Goal: Information Seeking & Learning: Check status

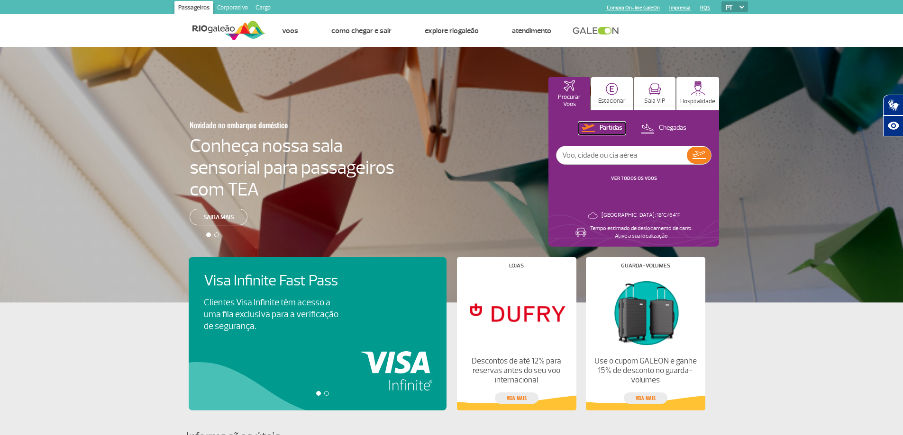
click at [608, 126] on p "Partidas" at bounding box center [610, 128] width 23 height 9
click at [643, 176] on link "VER TODOS OS VOOS" at bounding box center [634, 178] width 46 height 6
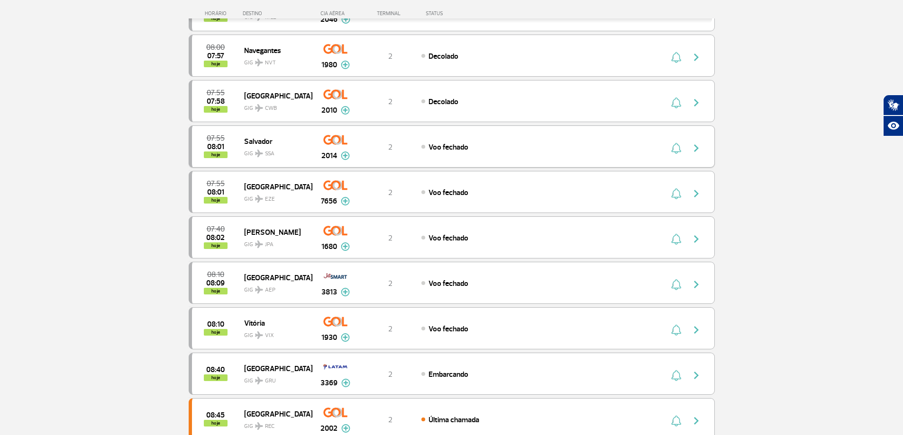
scroll to position [237, 0]
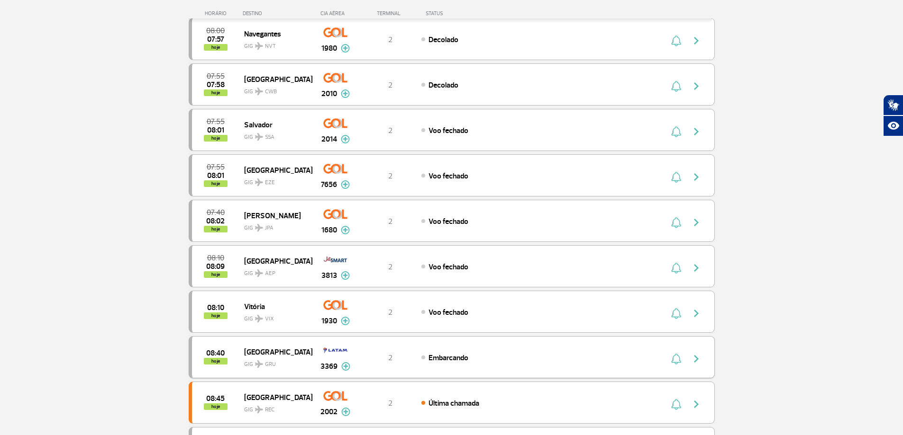
click at [691, 357] on img "button" at bounding box center [695, 358] width 11 height 11
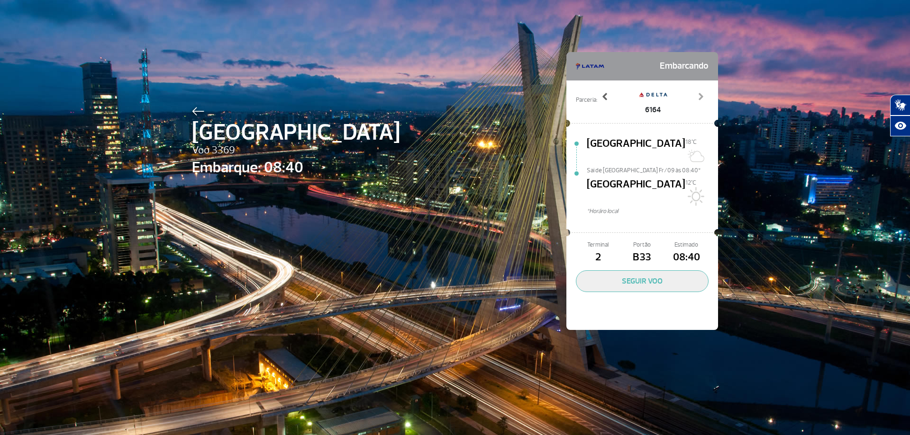
click at [602, 96] on span at bounding box center [604, 96] width 9 height 9
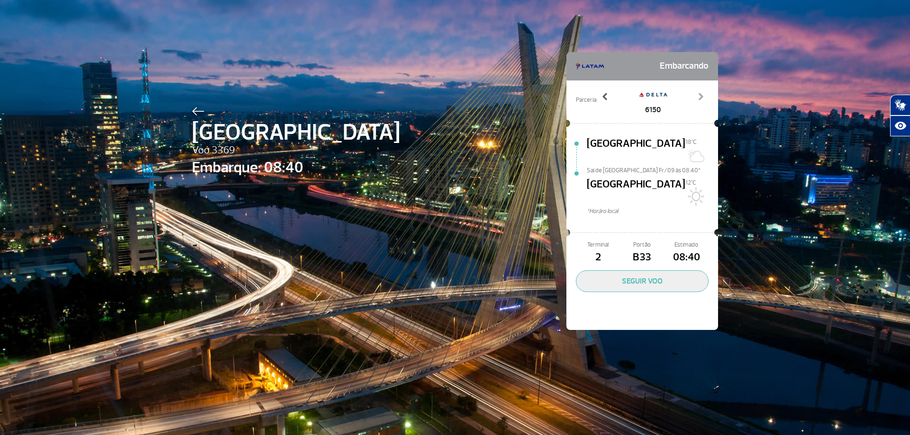
click at [602, 96] on span at bounding box center [604, 96] width 9 height 9
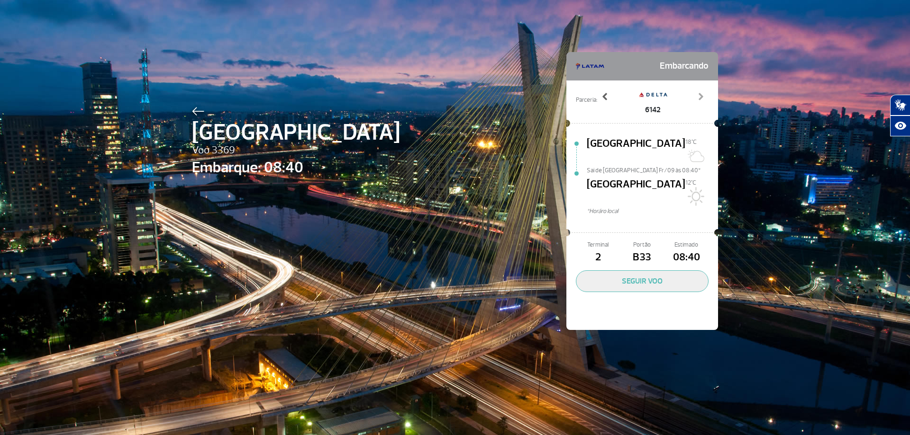
click at [602, 96] on span at bounding box center [604, 96] width 9 height 9
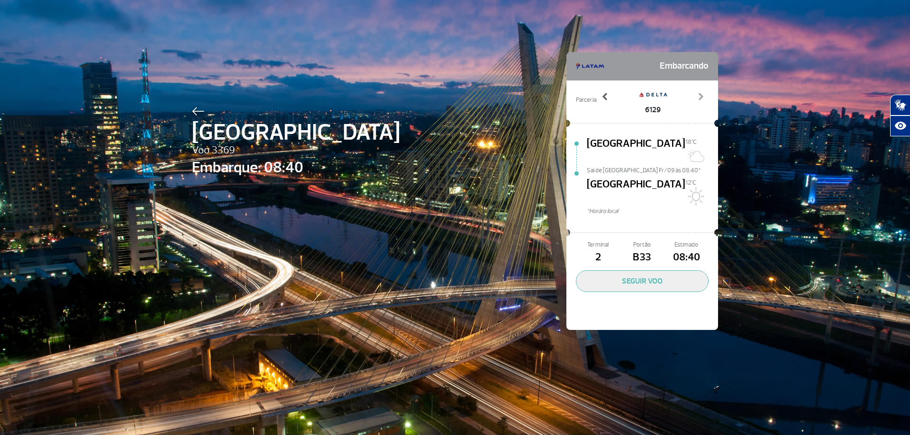
click at [602, 96] on span at bounding box center [604, 96] width 9 height 9
click at [697, 95] on span at bounding box center [700, 96] width 9 height 9
click at [600, 97] on span at bounding box center [604, 96] width 9 height 9
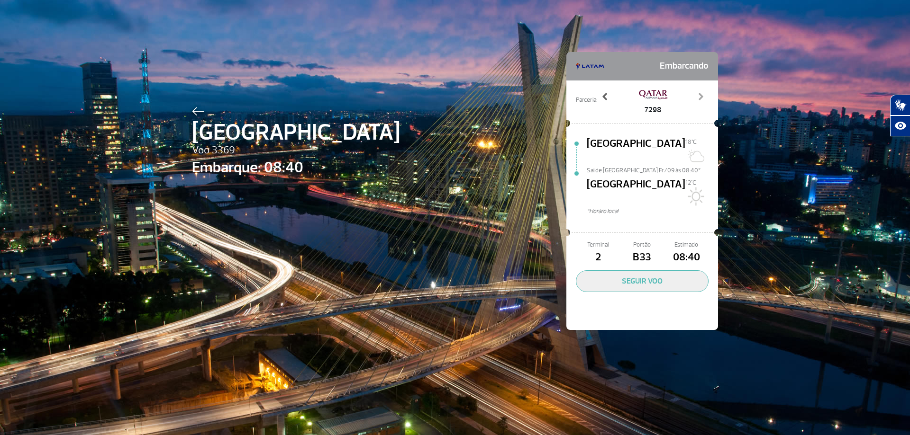
click at [600, 97] on span at bounding box center [604, 96] width 9 height 9
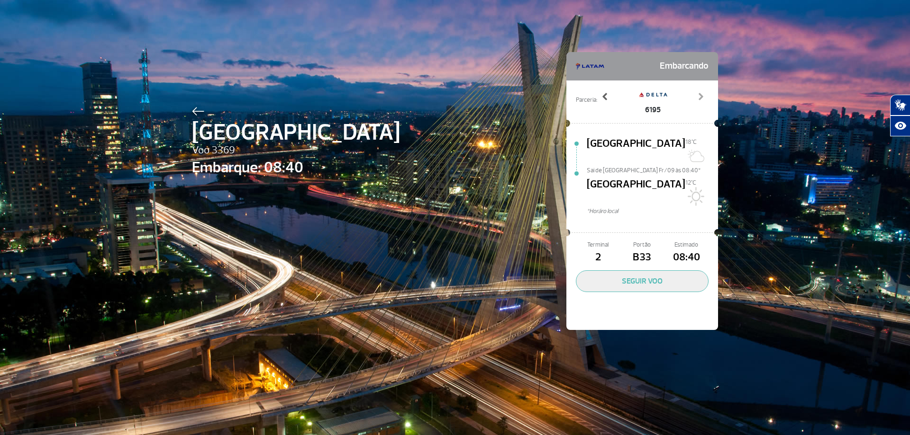
click at [600, 97] on span at bounding box center [604, 96] width 9 height 9
click at [583, 65] on img at bounding box center [590, 66] width 28 height 19
